Goal: Book appointment/travel/reservation

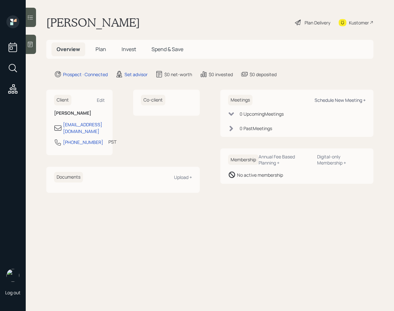
click at [342, 100] on div "Schedule New Meeting +" at bounding box center [340, 100] width 51 height 6
select select "round-[PERSON_NAME]"
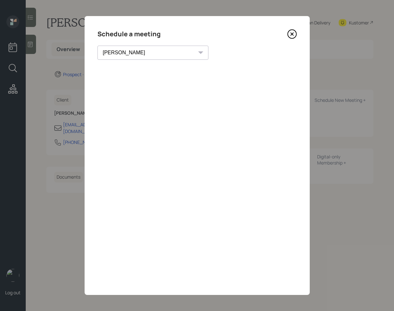
click at [298, 34] on div "Schedule a meeting [PERSON_NAME] [PERSON_NAME] [PERSON_NAME] [PERSON_NAME] [PER…" at bounding box center [197, 155] width 225 height 279
click at [291, 35] on icon at bounding box center [292, 34] width 10 height 10
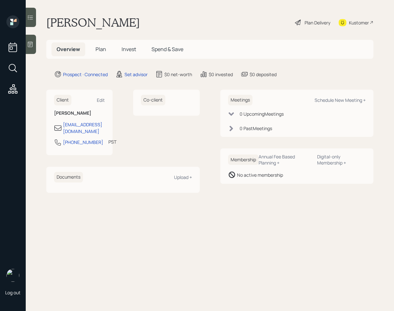
click at [33, 46] on div at bounding box center [31, 44] width 10 height 19
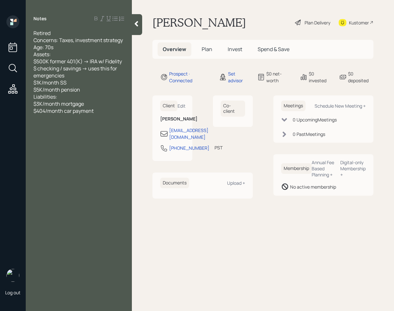
click at [138, 24] on icon at bounding box center [136, 24] width 6 height 6
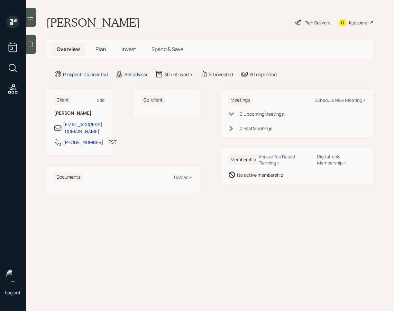
click at [30, 46] on icon at bounding box center [30, 44] width 6 height 6
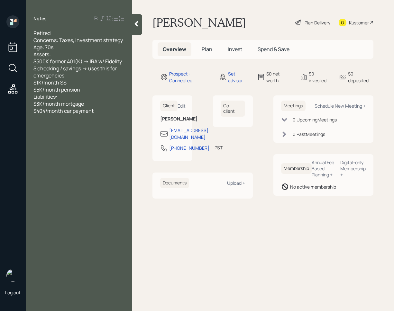
click at [64, 62] on span "Retired Concerns: Taxes, investment strategy Age: 70s Assets: $500K former 401(…" at bounding box center [77, 72] width 89 height 85
click at [140, 17] on div at bounding box center [137, 24] width 10 height 21
